Goal: Information Seeking & Learning: Learn about a topic

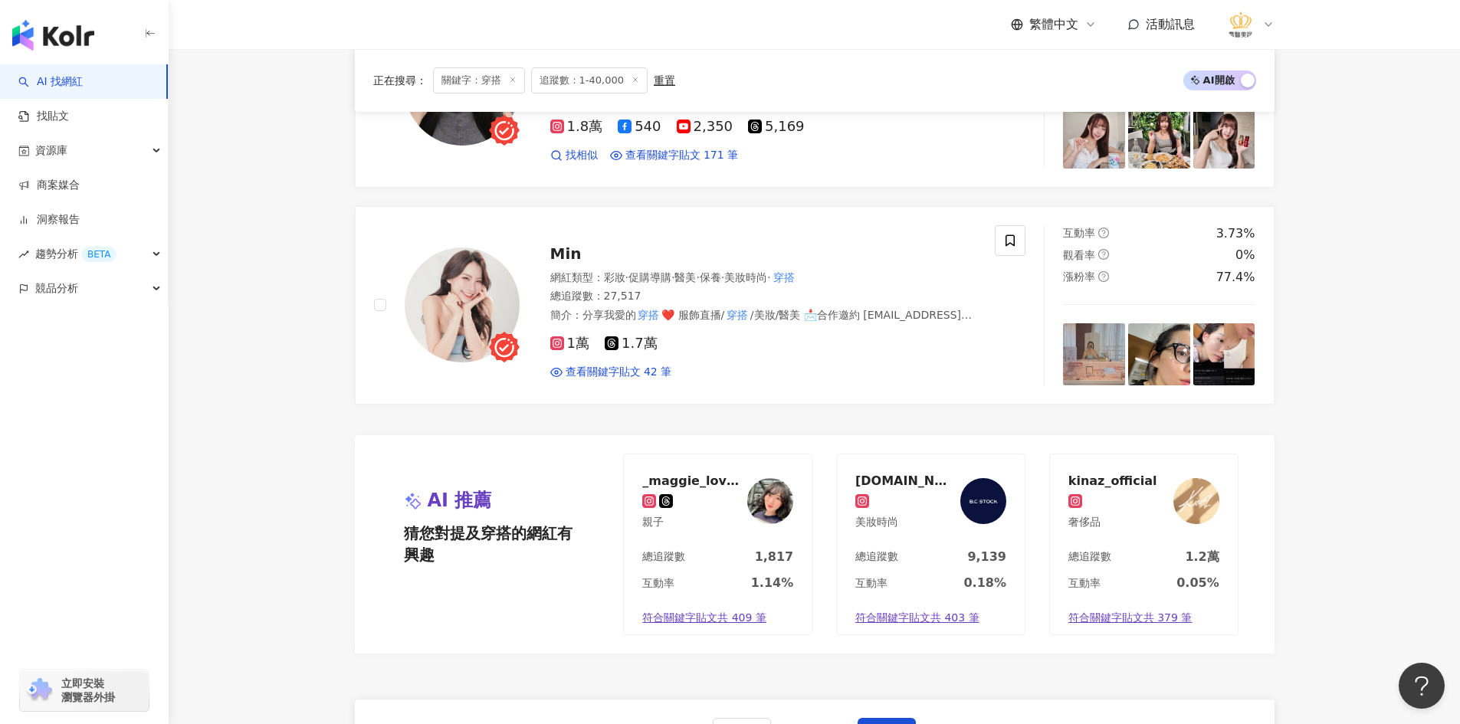
scroll to position [2866, 0]
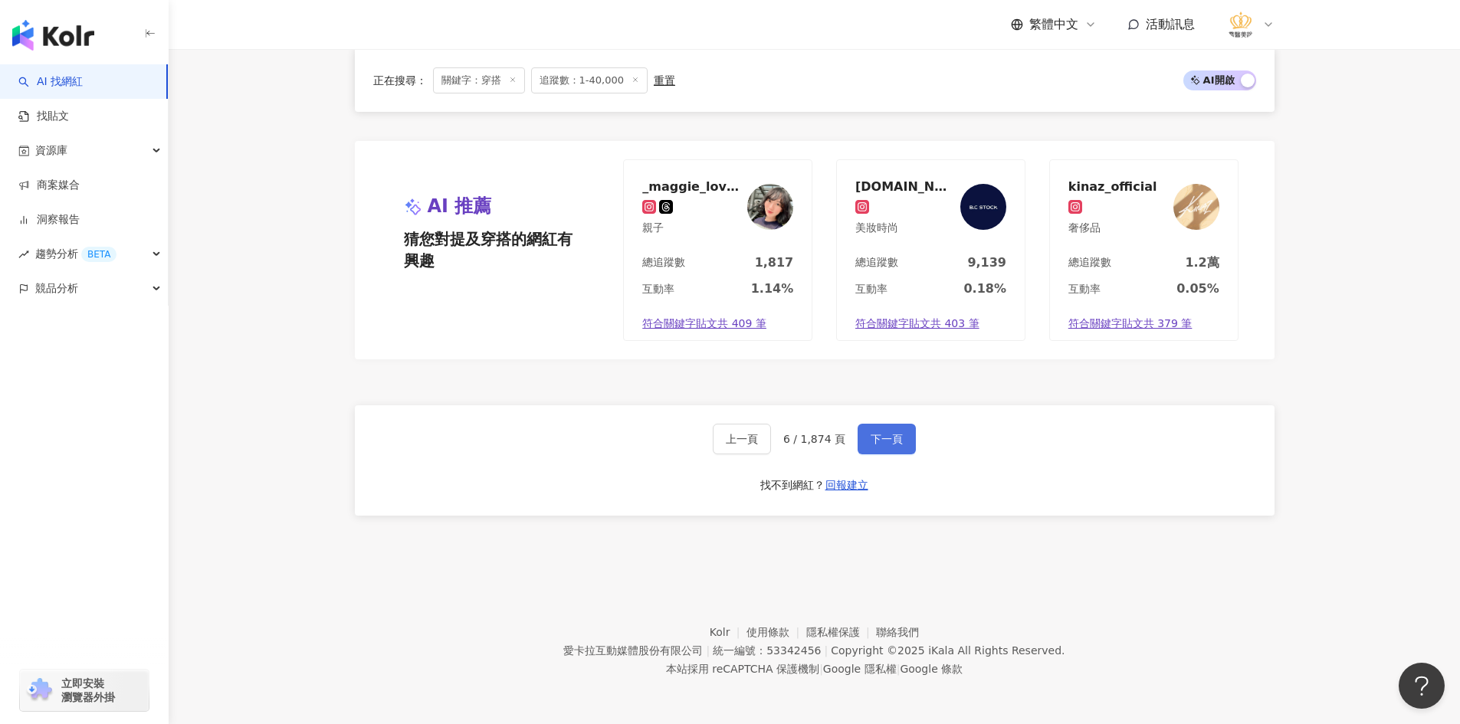
click at [897, 438] on span "下一頁" at bounding box center [886, 439] width 32 height 12
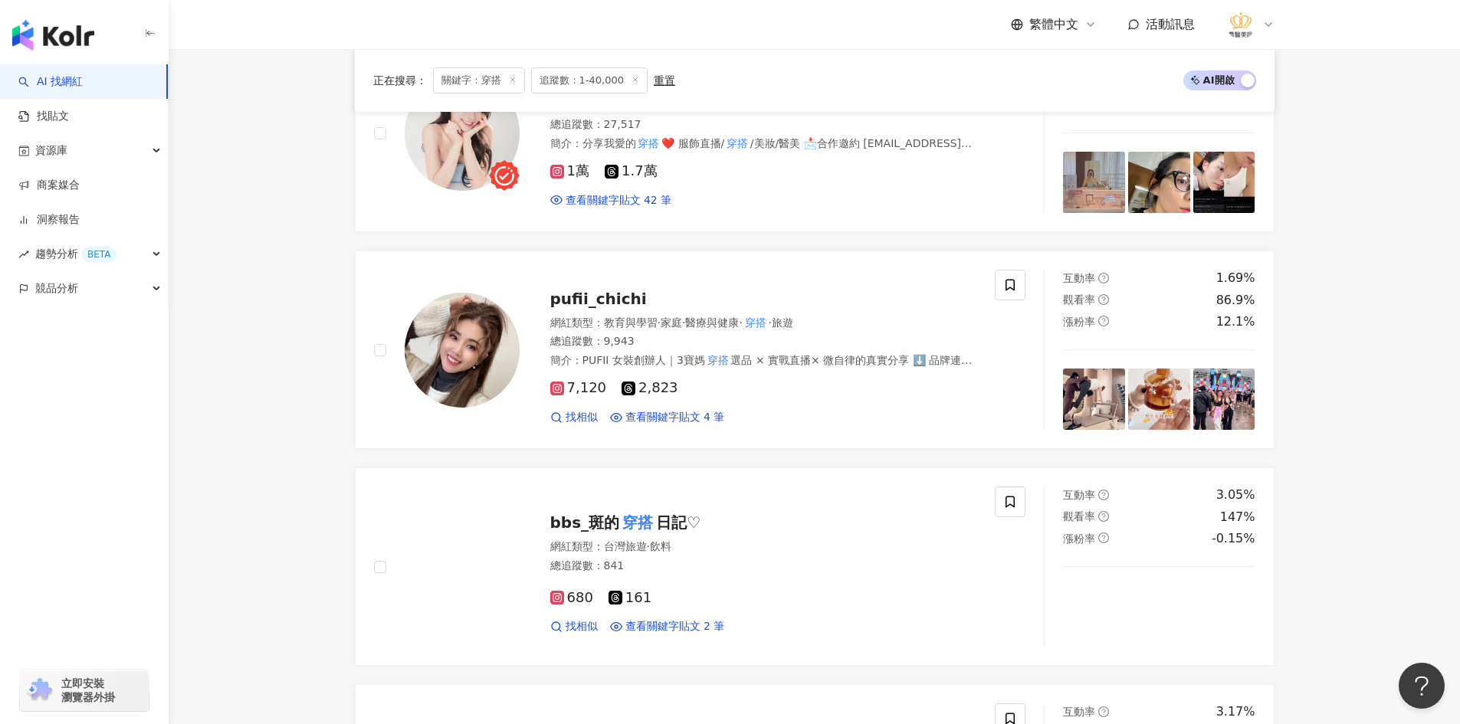
scroll to position [536, 0]
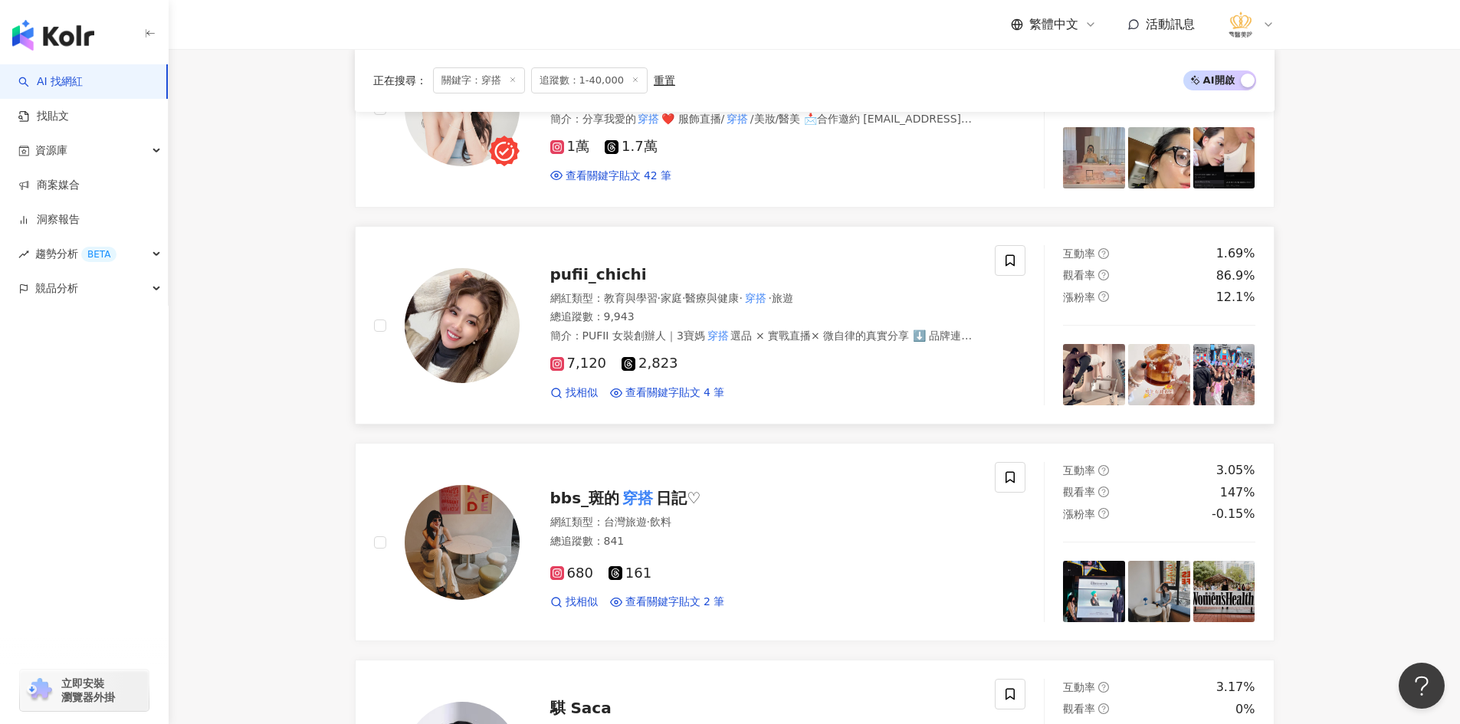
click at [485, 347] on img at bounding box center [462, 325] width 115 height 115
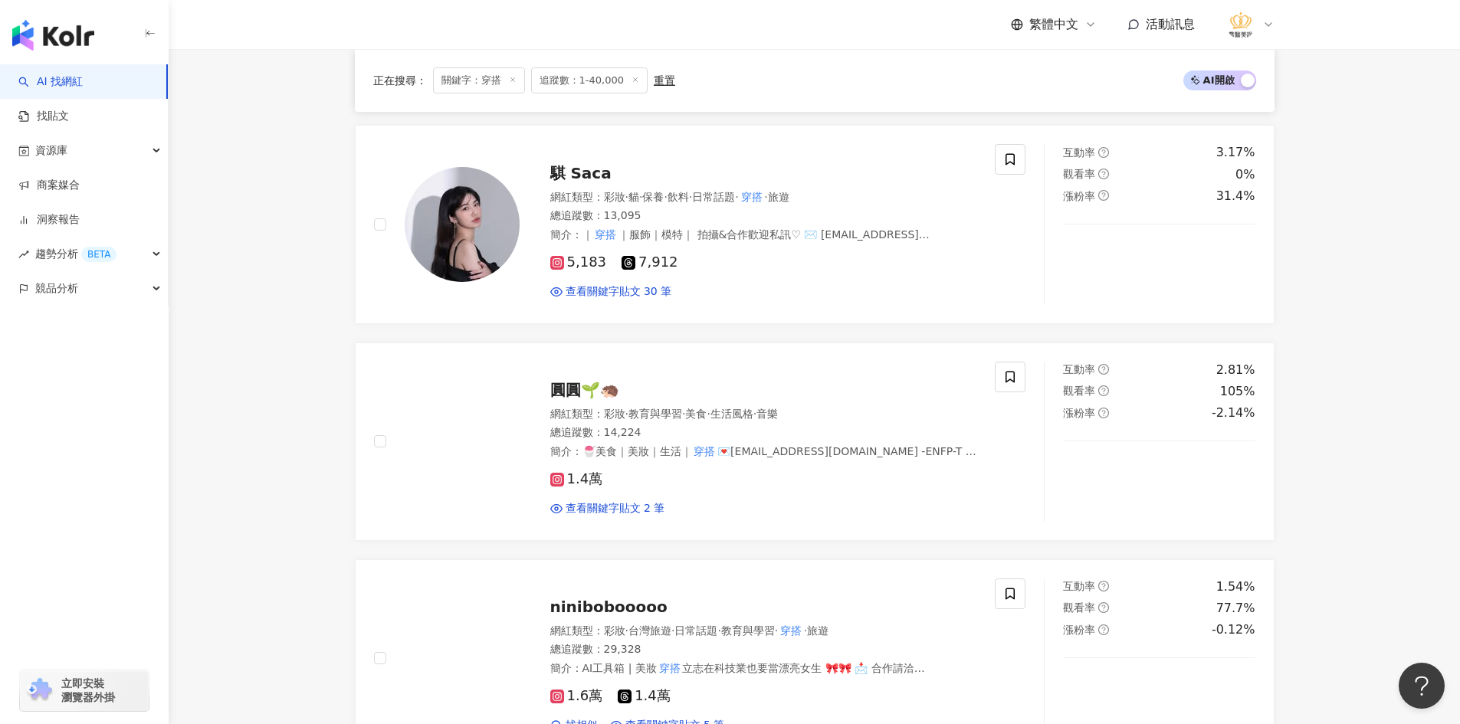
scroll to position [1073, 0]
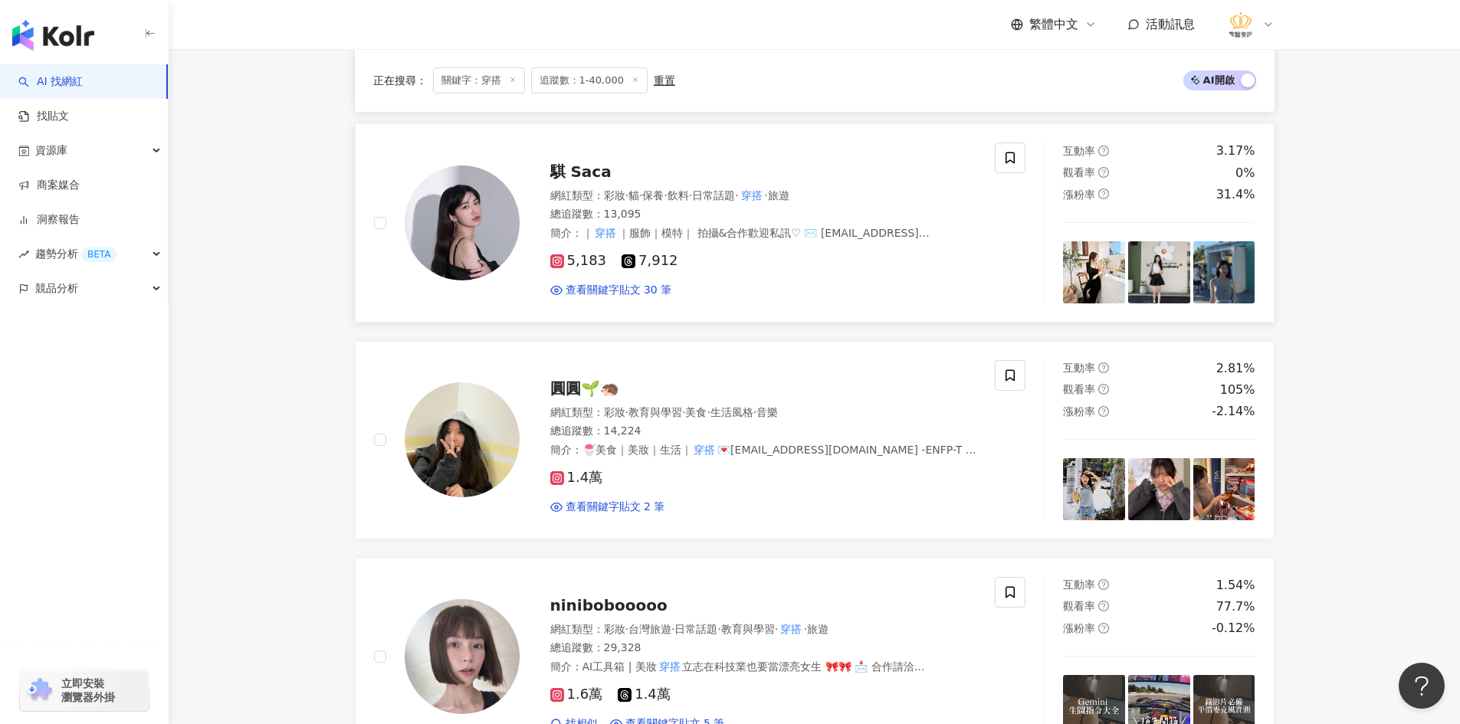
click at [454, 224] on img at bounding box center [462, 223] width 115 height 115
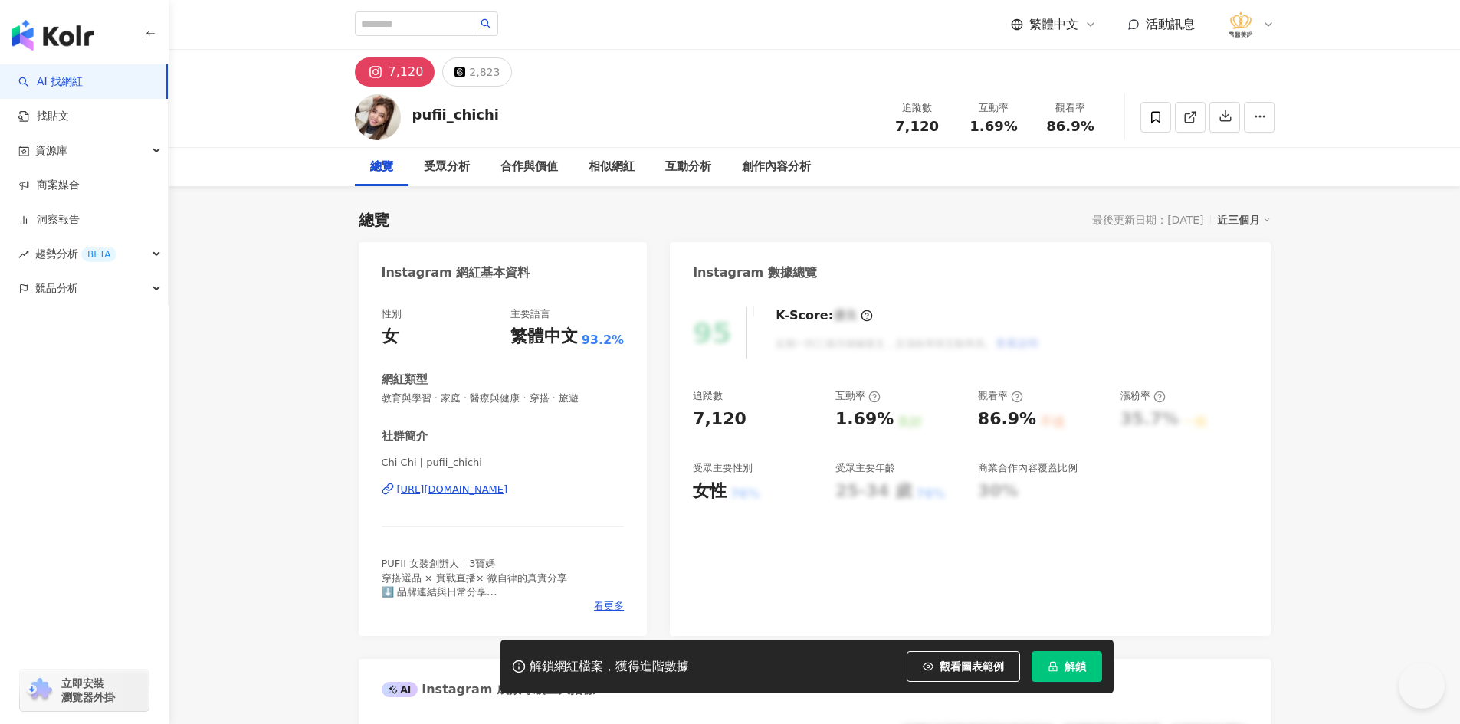
click at [453, 486] on div "[URL][DOMAIN_NAME]" at bounding box center [452, 490] width 111 height 14
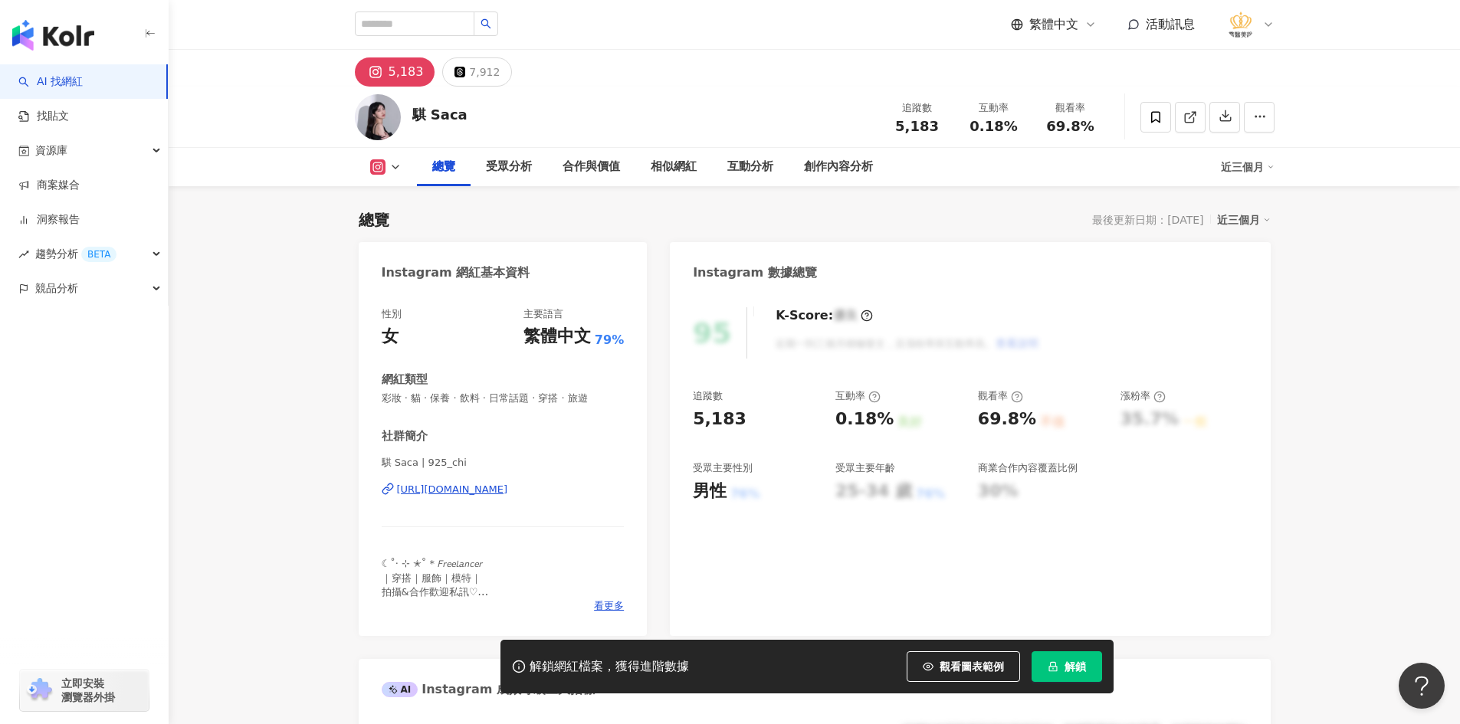
click at [459, 456] on div "騏 Saca | 925_chi [URL][DOMAIN_NAME]" at bounding box center [503, 501] width 243 height 90
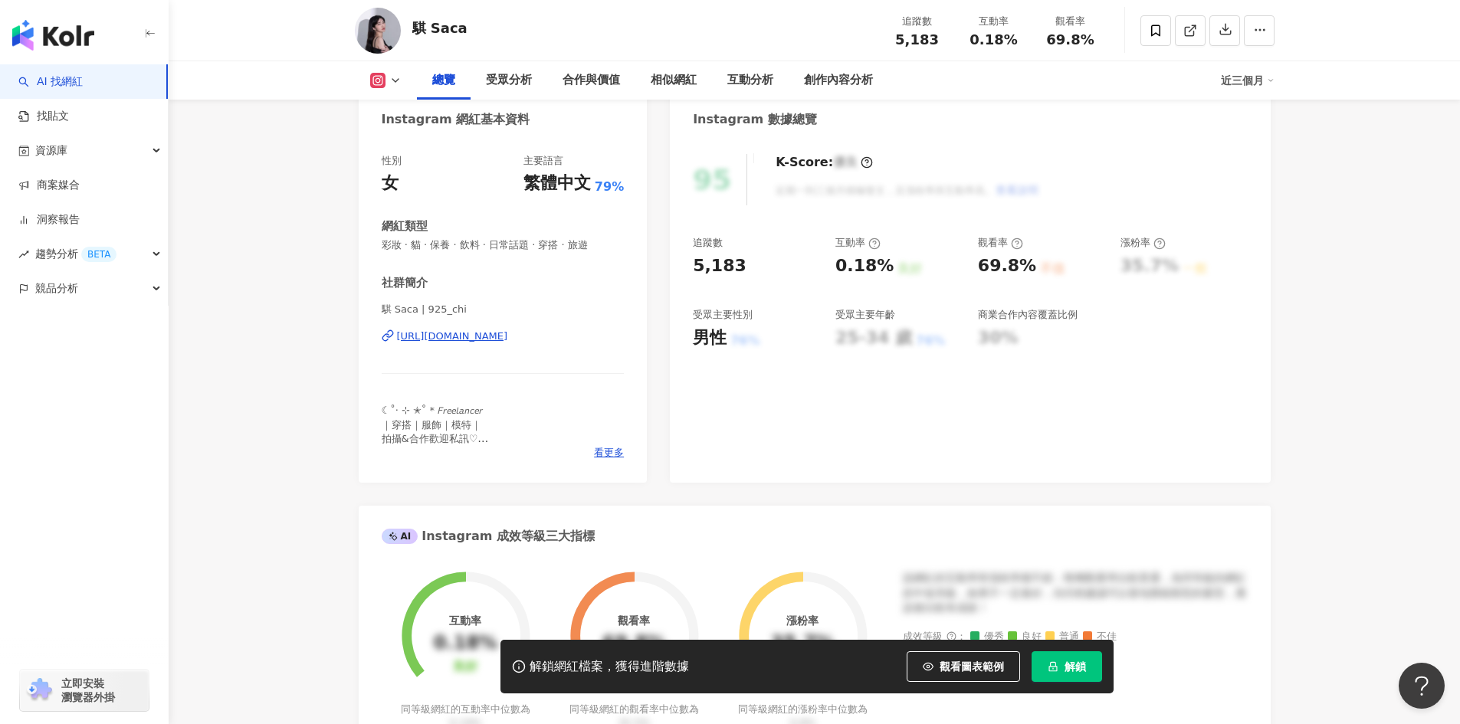
click at [437, 336] on div "https://www.instagram.com/925_chi/" at bounding box center [452, 336] width 111 height 14
